Goal: Task Accomplishment & Management: Use online tool/utility

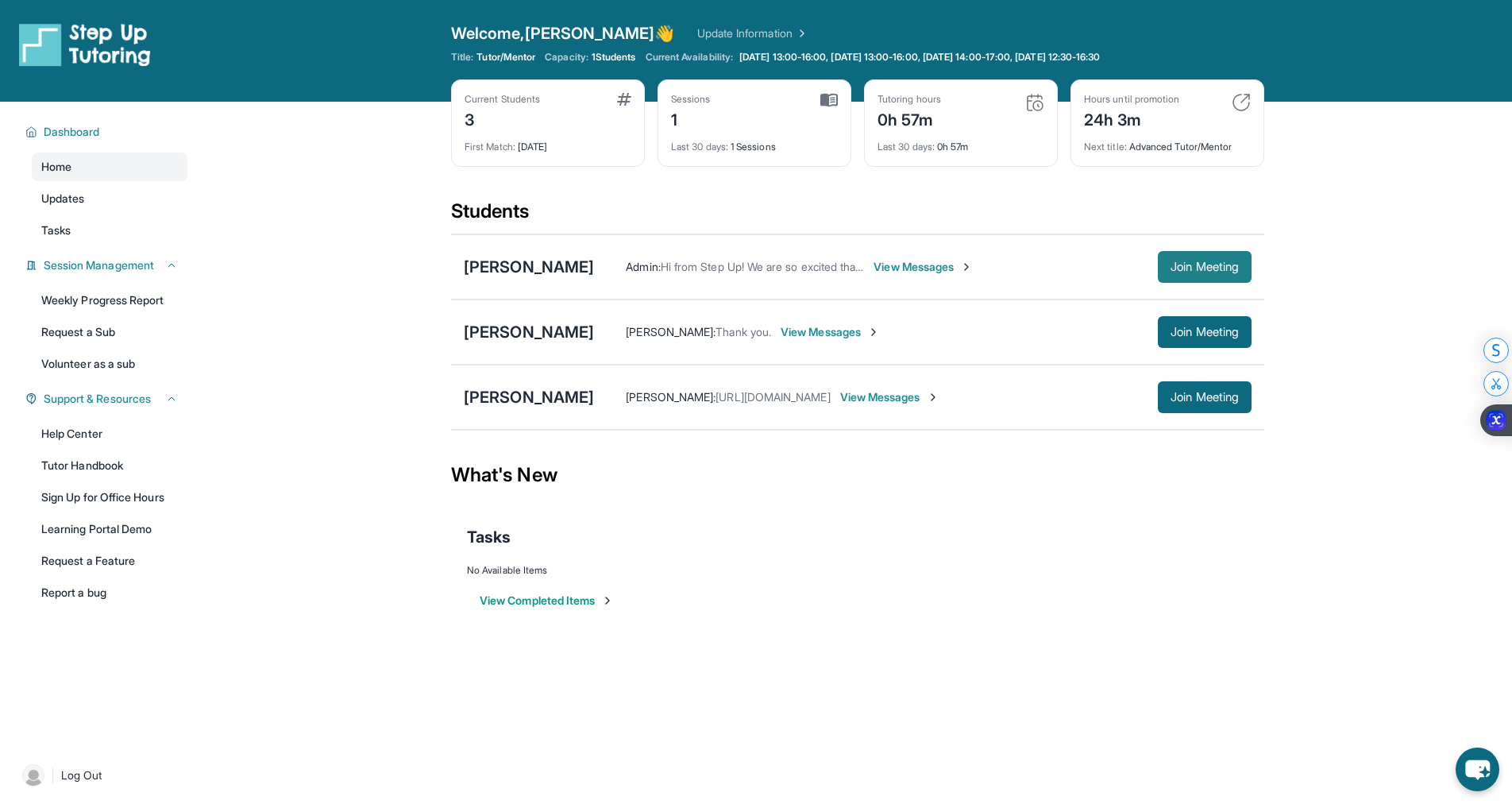
click at [1196, 271] on span "Join Meeting" at bounding box center [1203, 267] width 68 height 9
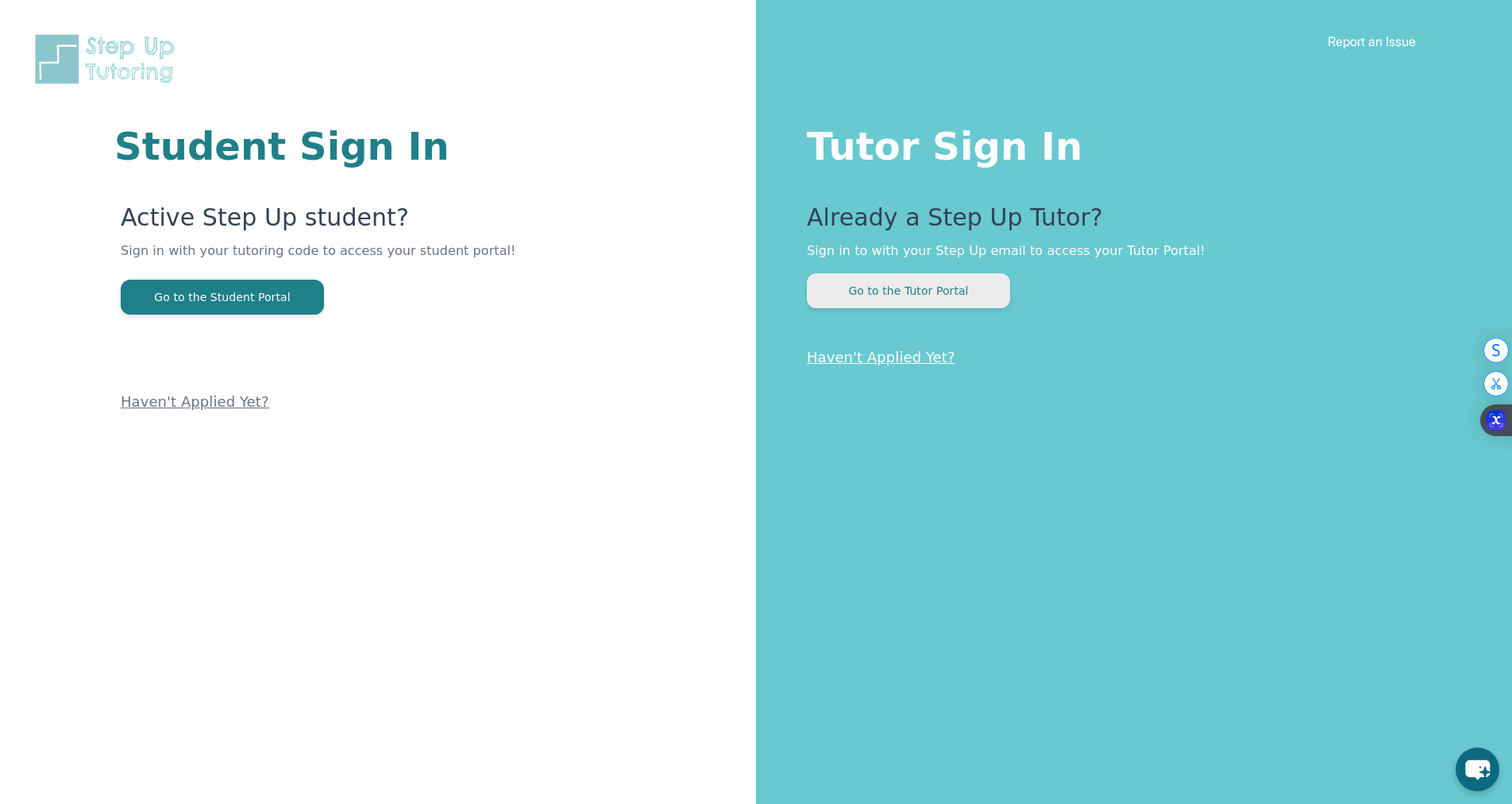
click at [874, 293] on button "Go to the Tutor Portal" at bounding box center [908, 291] width 204 height 35
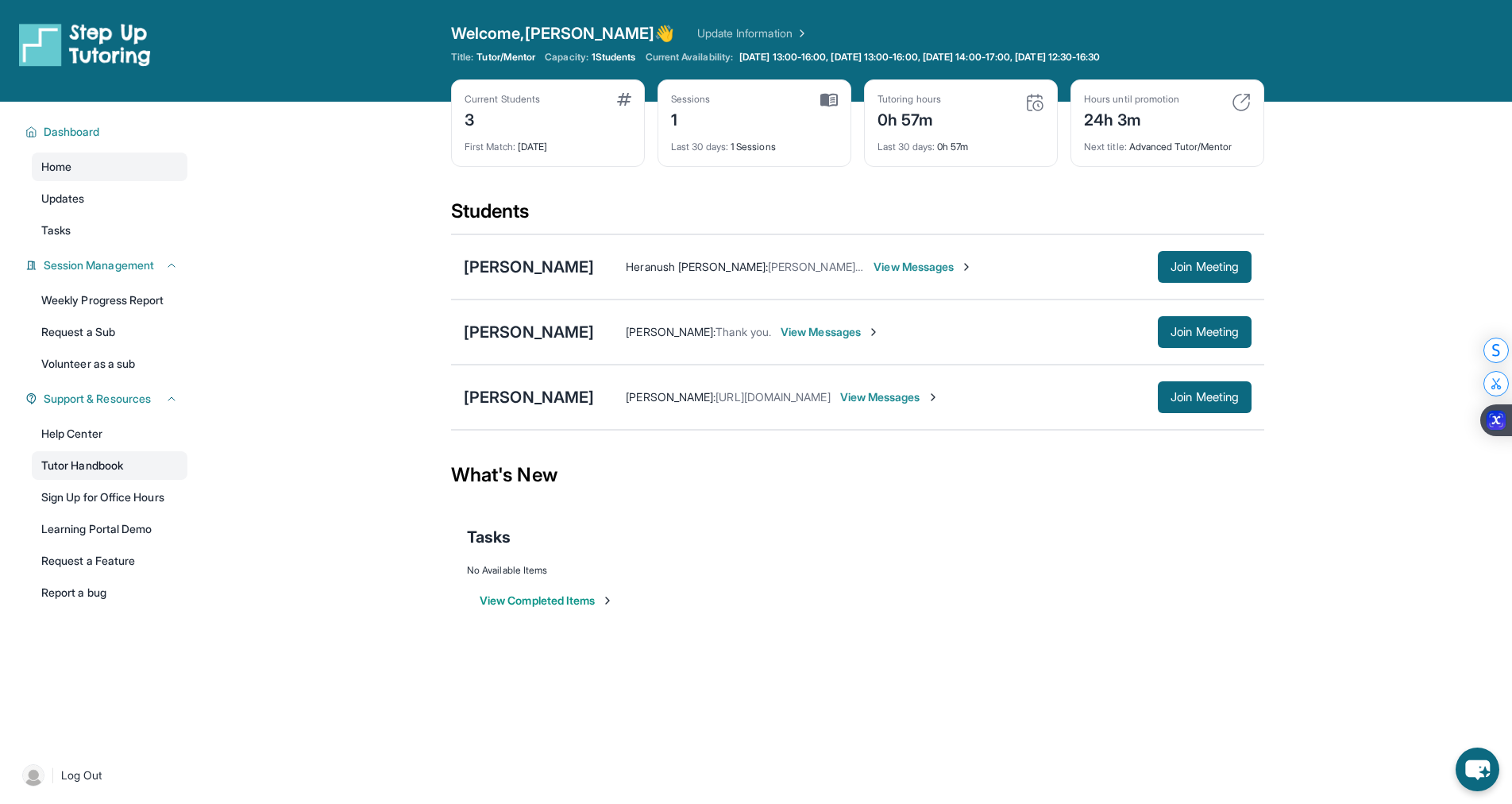
click at [100, 467] on link "Tutor Handbook" at bounding box center [109, 465] width 155 height 29
click at [574, 268] on div "[PERSON_NAME]" at bounding box center [529, 267] width 130 height 22
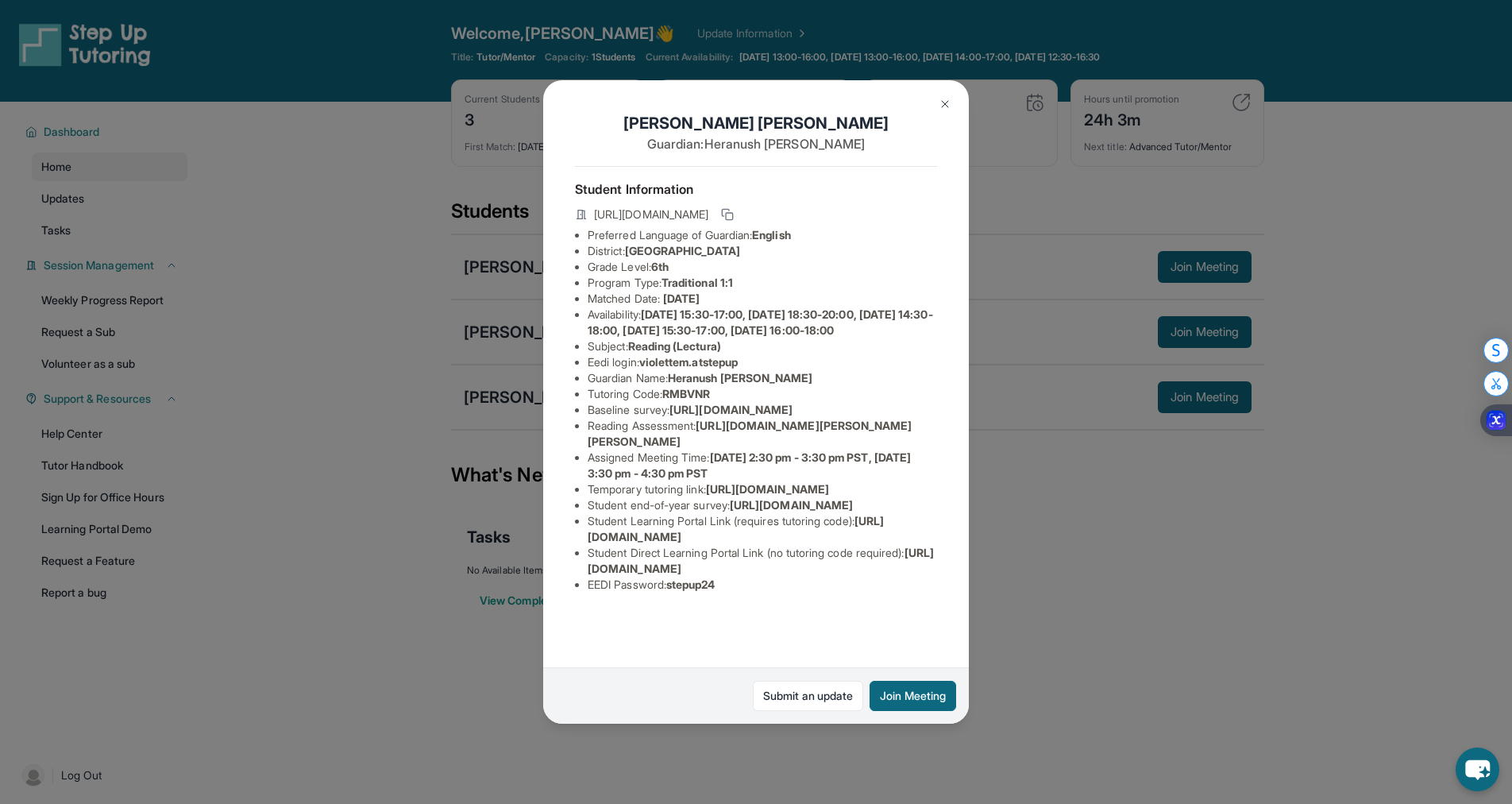
click at [954, 109] on button at bounding box center [944, 104] width 32 height 32
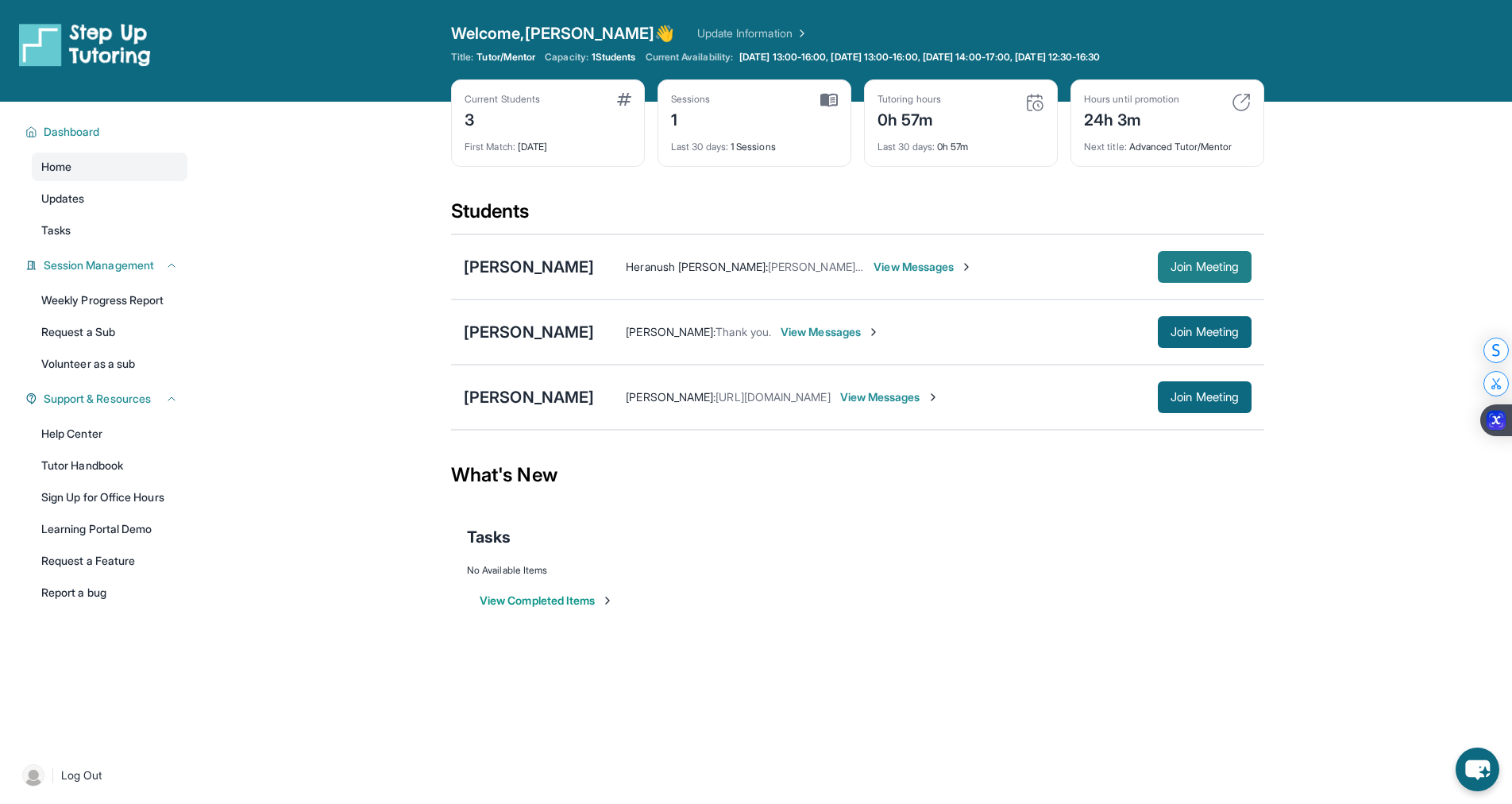
click at [1214, 264] on span "Join Meeting" at bounding box center [1203, 267] width 68 height 9
click at [573, 272] on div "[PERSON_NAME]" at bounding box center [529, 267] width 130 height 22
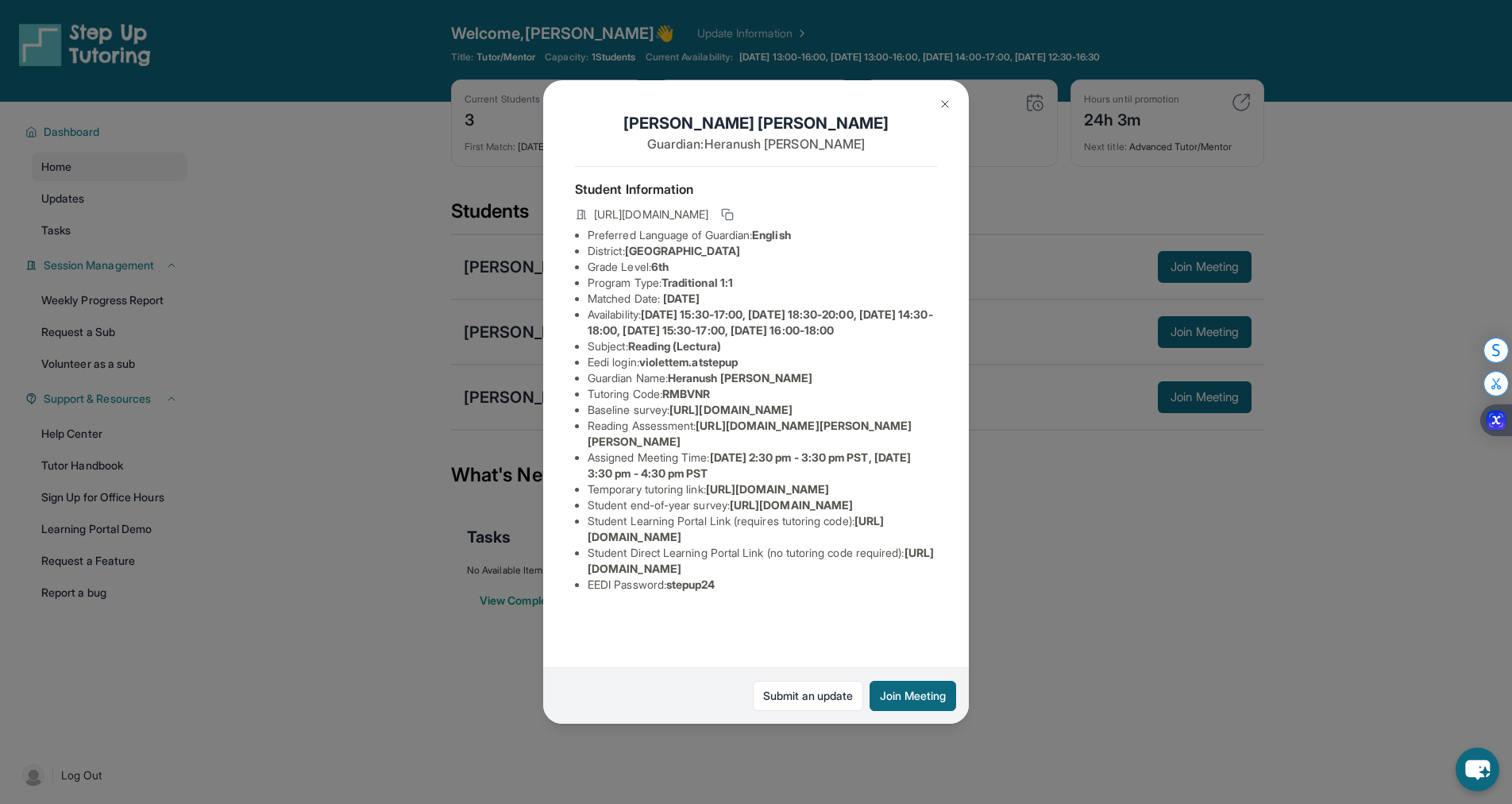
scroll to position [0, 529]
drag, startPoint x: 584, startPoint y: 437, endPoint x: 928, endPoint y: 477, distance: 346.3
click at [928, 477] on div "Violette Marquez Guardian: Heranush Bagdasaryan Student Information https://stu…" at bounding box center [756, 402] width 426 height 643
copy span "https://airtable.com/apprlfn8WjpjBUn2G/shrK0QR6AaNyG5psY?prefill_Type%20of%20Fo…"
